Goal: Information Seeking & Learning: Learn about a topic

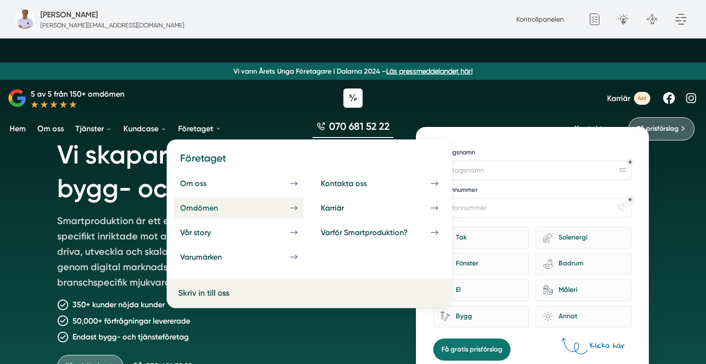
click at [216, 211] on div "Omdömen" at bounding box center [210, 207] width 61 height 9
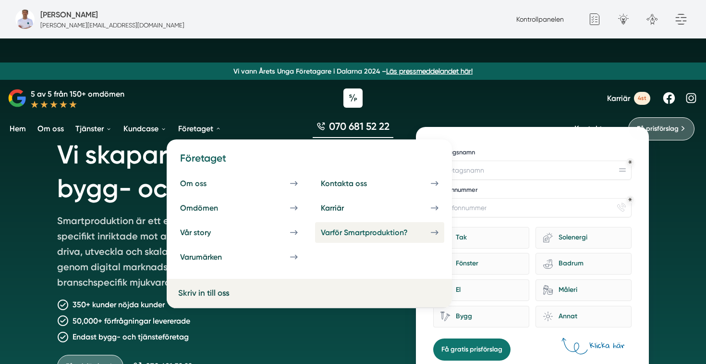
click at [352, 233] on div "Varför Smartproduktion?" at bounding box center [376, 232] width 110 height 9
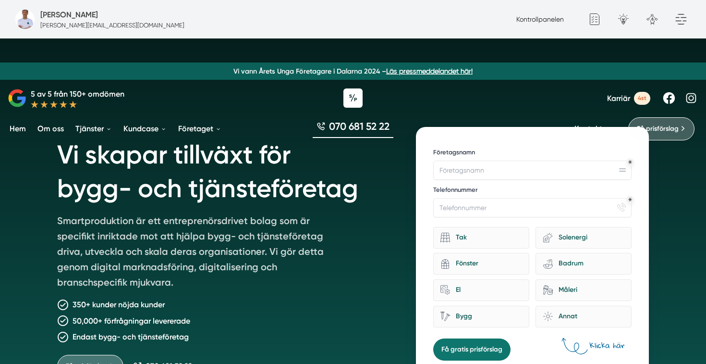
click at [54, 132] on link "Om oss" at bounding box center [51, 128] width 30 height 24
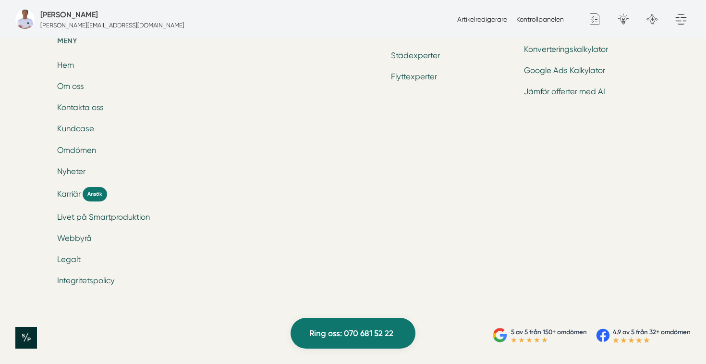
scroll to position [3818, 0]
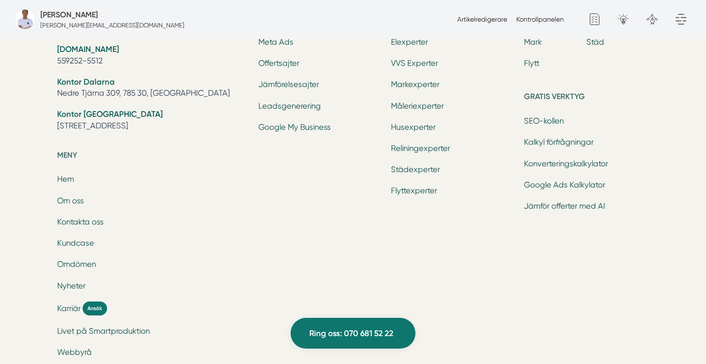
scroll to position [2518, 0]
